Goal: Information Seeking & Learning: Learn about a topic

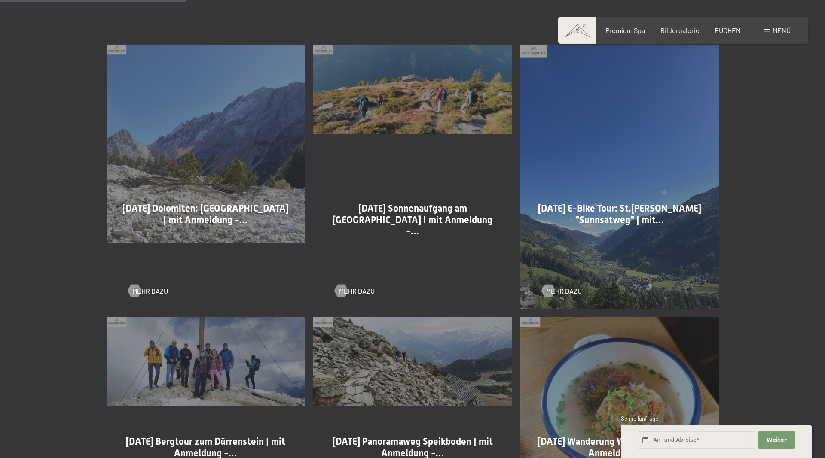
scroll to position [526, 0]
click at [345, 291] on div at bounding box center [341, 290] width 7 height 13
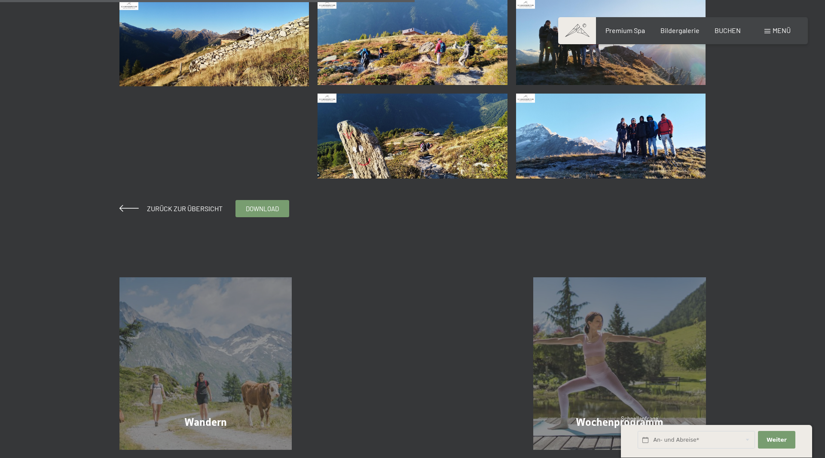
scroll to position [526, 0]
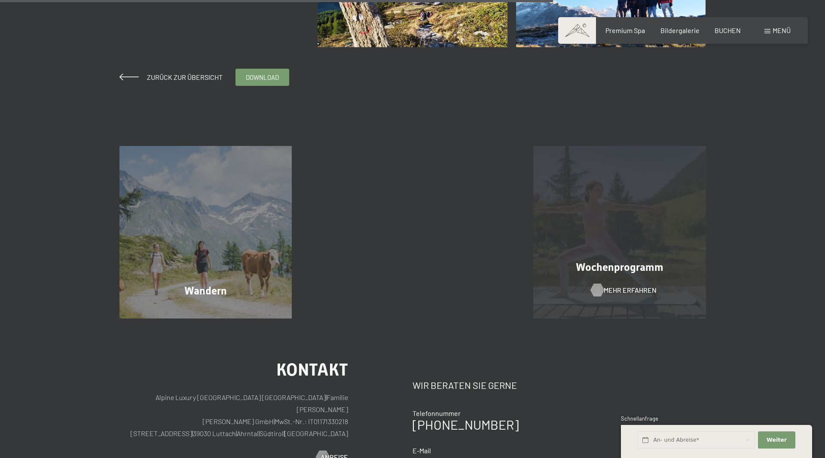
click at [618, 294] on span "Mehr erfahren" at bounding box center [630, 290] width 53 height 9
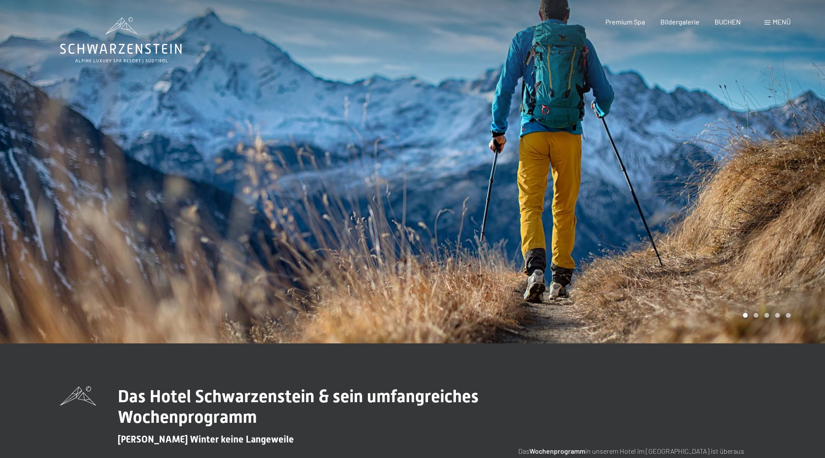
click at [778, 20] on span "Menü" at bounding box center [781, 22] width 18 height 8
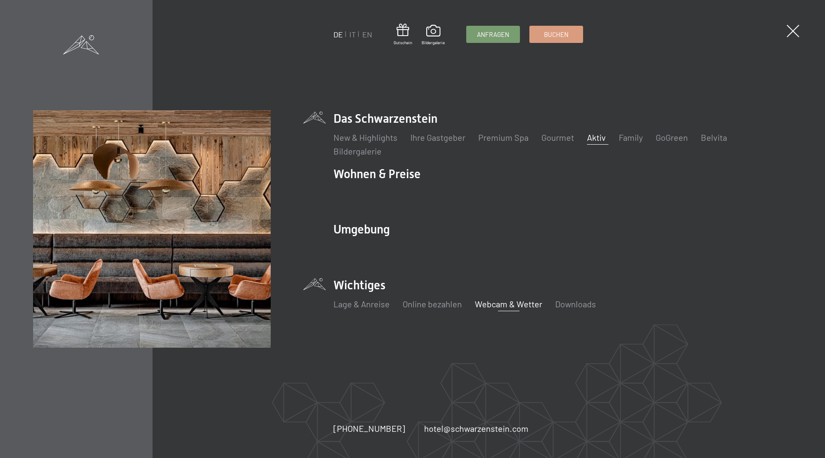
click at [513, 307] on link "Webcam & Wetter" at bounding box center [508, 304] width 67 height 10
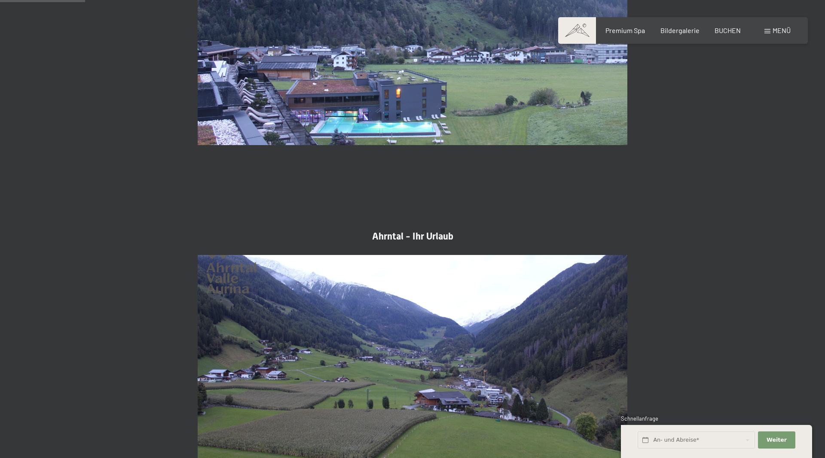
scroll to position [263, 0]
